Goal: Book appointment/travel/reservation

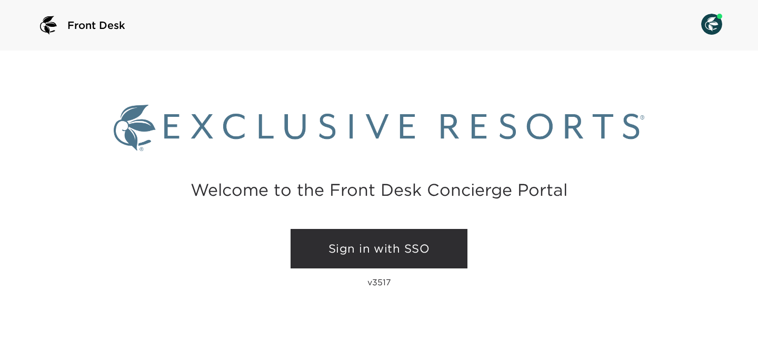
click at [344, 251] on link "Sign in with SSO" at bounding box center [378, 249] width 177 height 40
